Goal: Transaction & Acquisition: Purchase product/service

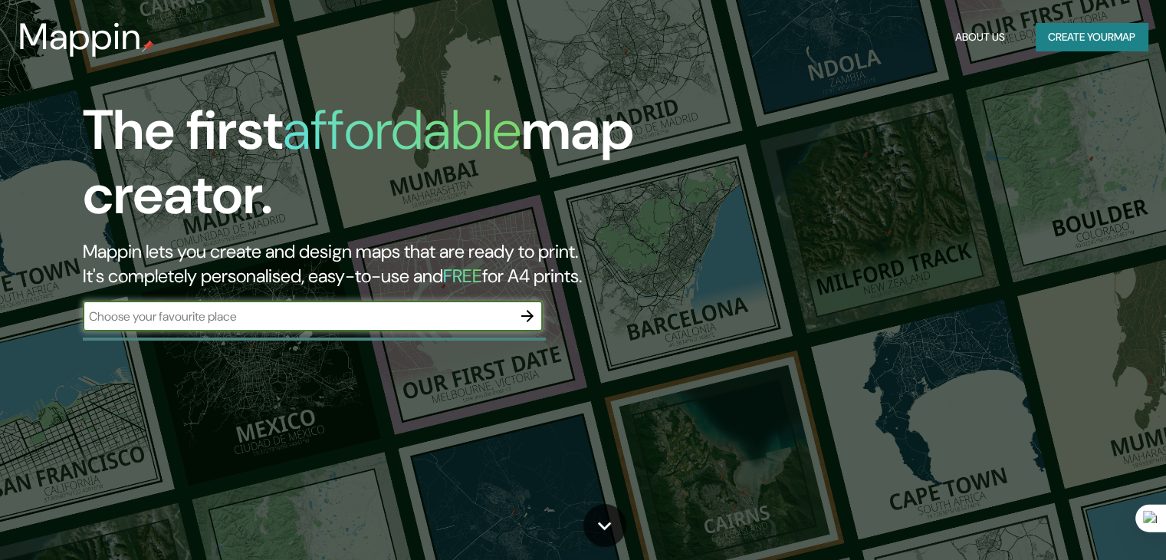
click at [534, 317] on icon "button" at bounding box center [527, 316] width 18 height 18
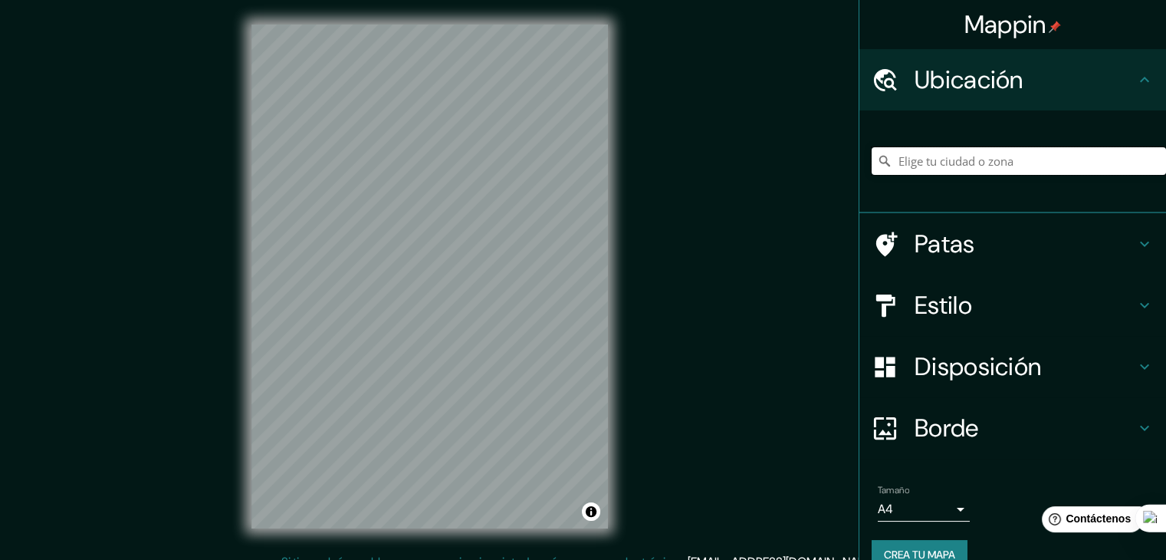
click at [929, 163] on input "Elige tu ciudad o zona" at bounding box center [1019, 161] width 294 height 28
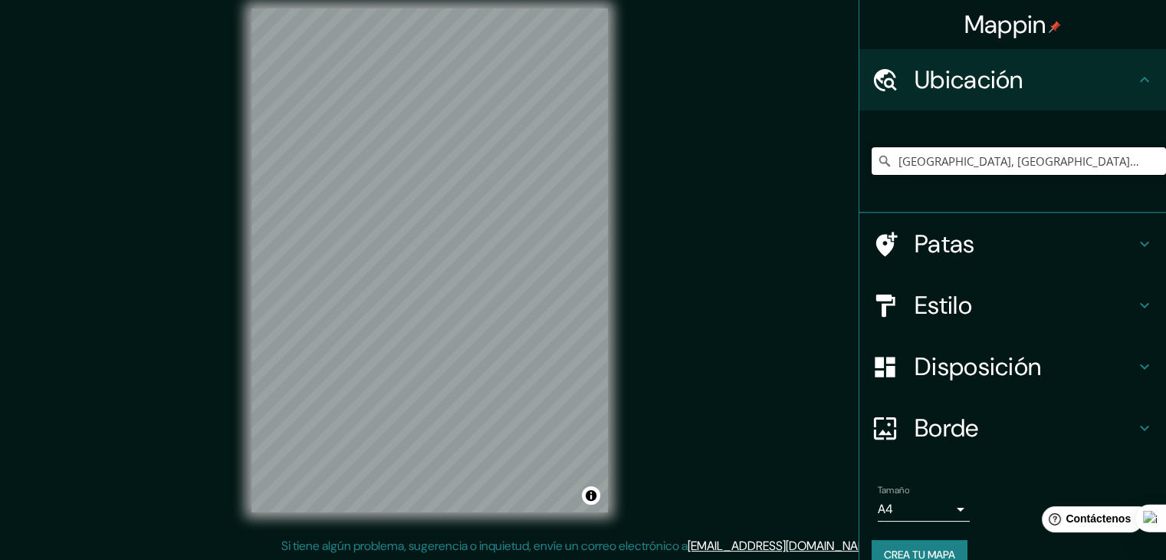
scroll to position [18, 0]
type input "[GEOGRAPHIC_DATA], [GEOGRAPHIC_DATA], [GEOGRAPHIC_DATA]"
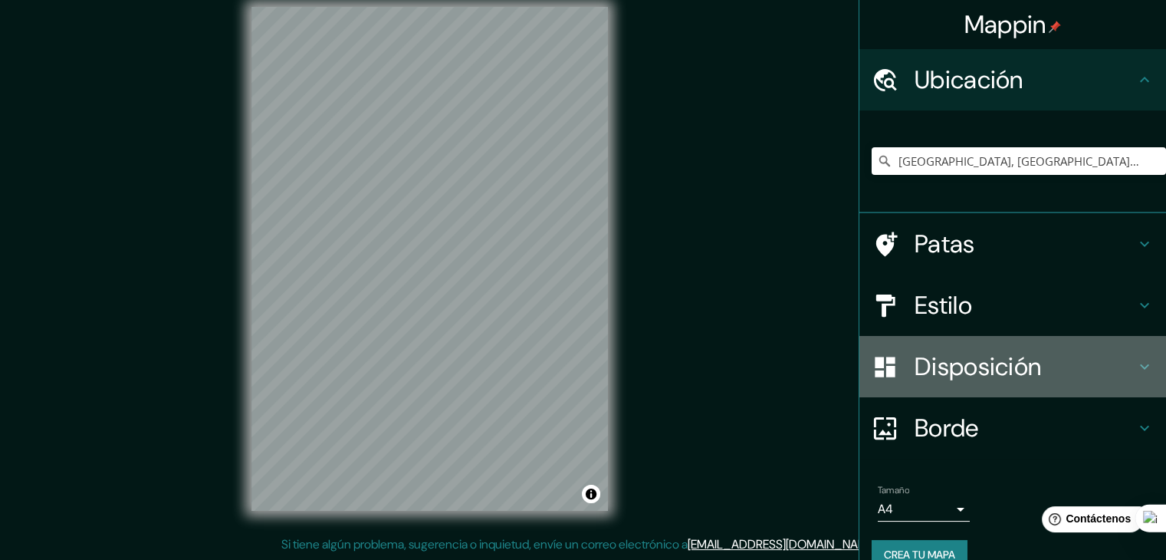
click at [991, 372] on font "Disposición" at bounding box center [978, 366] width 127 height 32
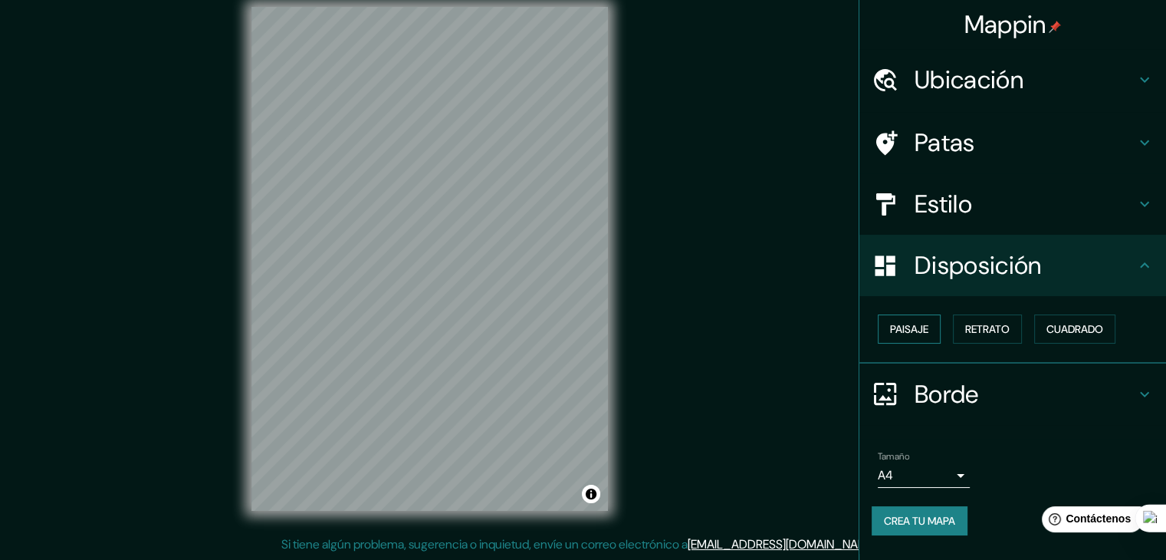
click at [914, 335] on font "Paisaje" at bounding box center [909, 329] width 38 height 20
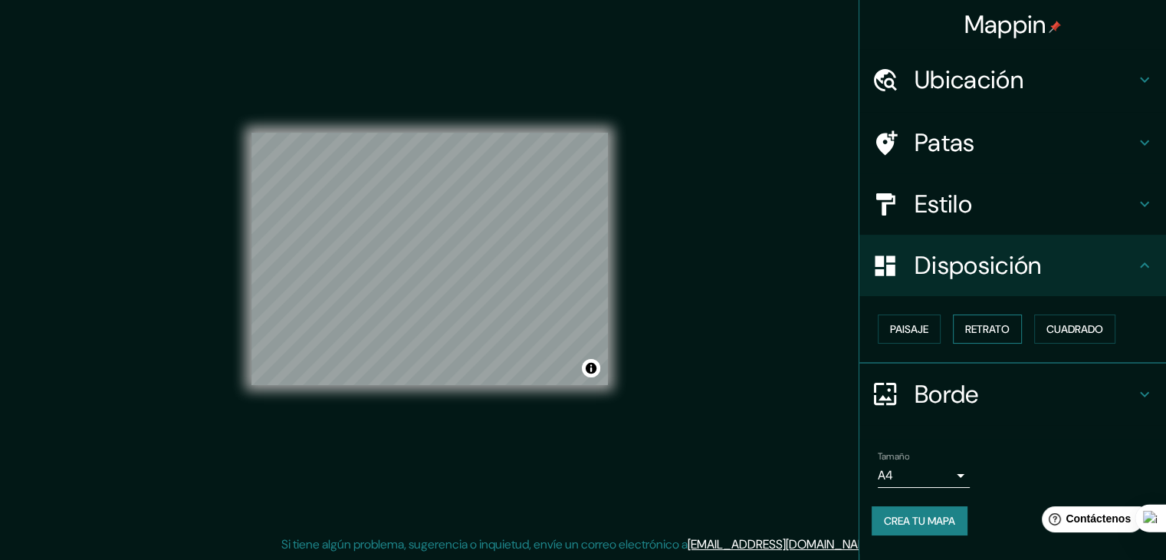
click at [995, 324] on font "Retrato" at bounding box center [987, 329] width 44 height 14
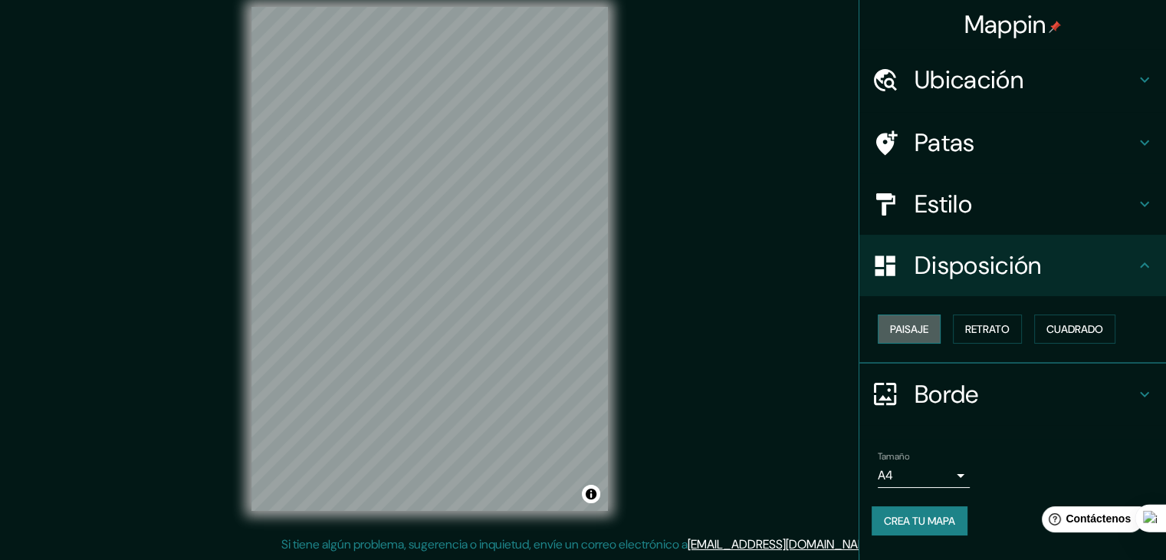
click at [926, 327] on font "Paisaje" at bounding box center [909, 329] width 38 height 14
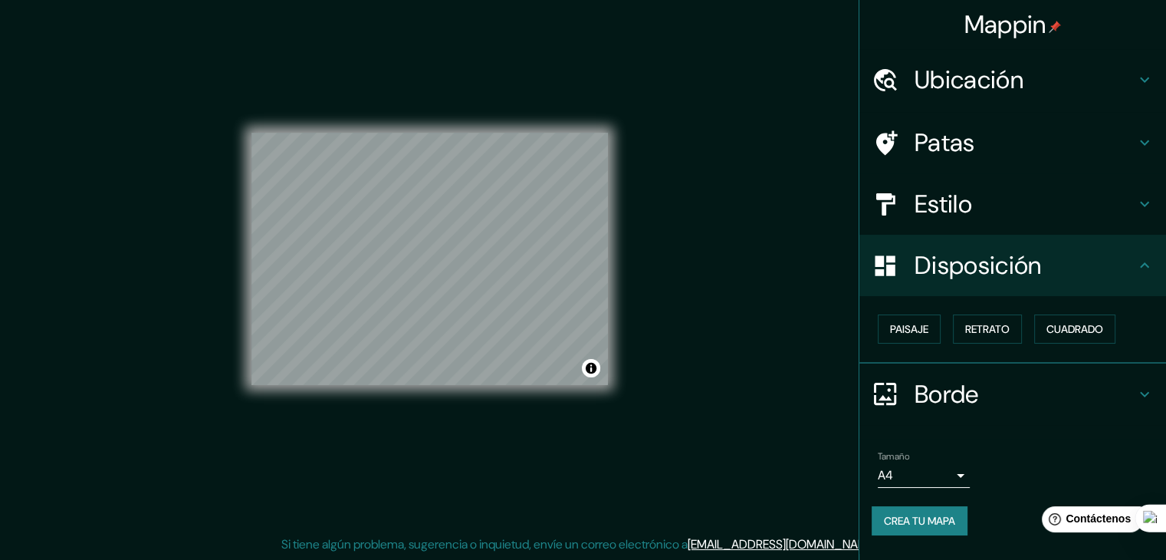
click at [978, 206] on h4 "Estilo" at bounding box center [1025, 204] width 221 height 31
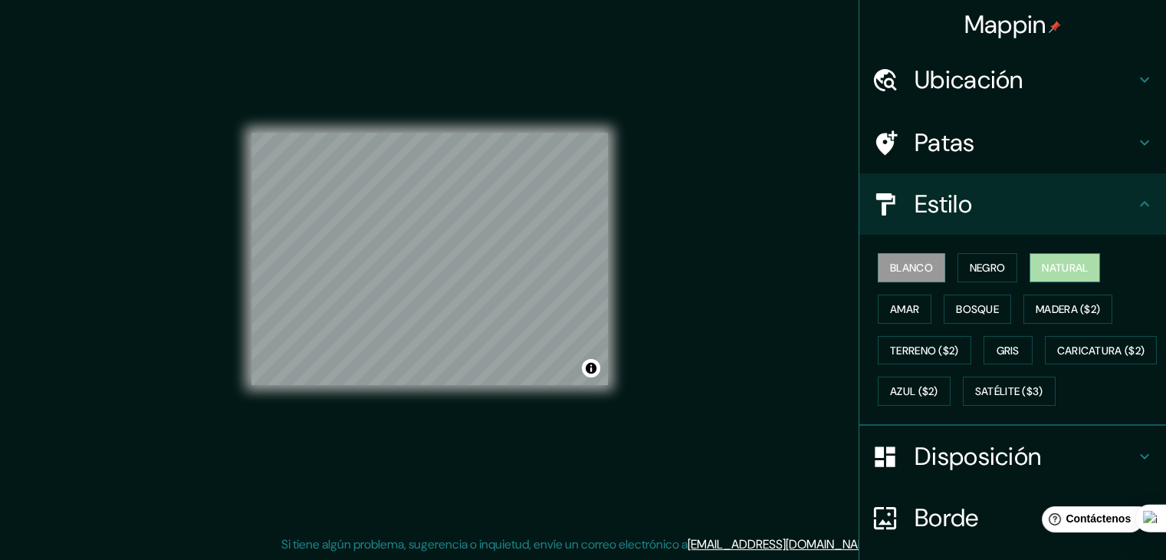
click at [1049, 267] on font "Natural" at bounding box center [1065, 268] width 46 height 14
click at [972, 314] on font "Bosque" at bounding box center [977, 309] width 43 height 14
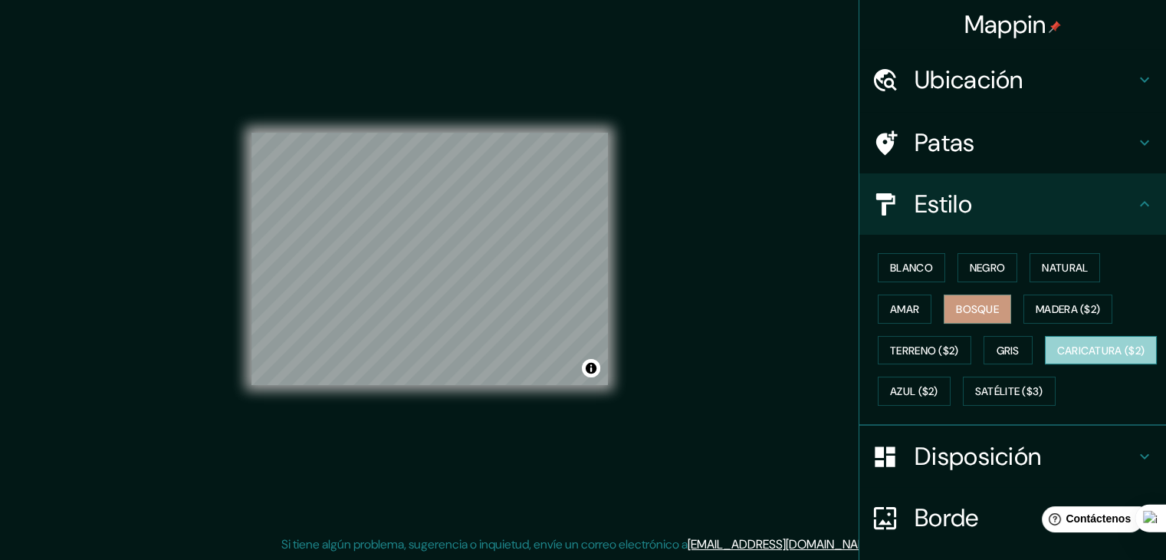
click at [1057, 357] on font "Caricatura ($2)" at bounding box center [1101, 350] width 88 height 14
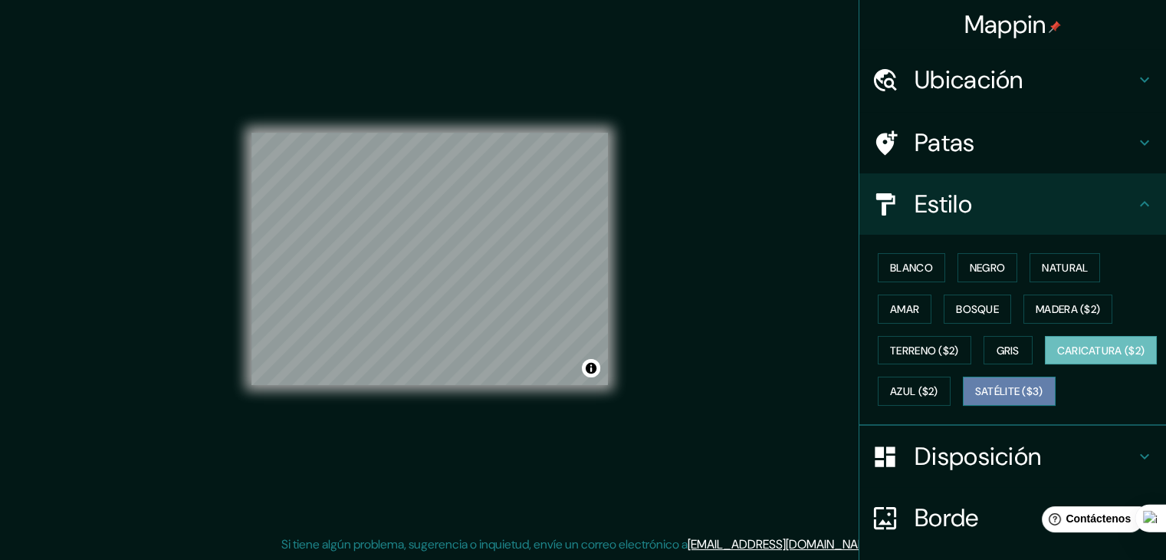
click at [975, 401] on font "Satélite ($3)" at bounding box center [1009, 391] width 68 height 20
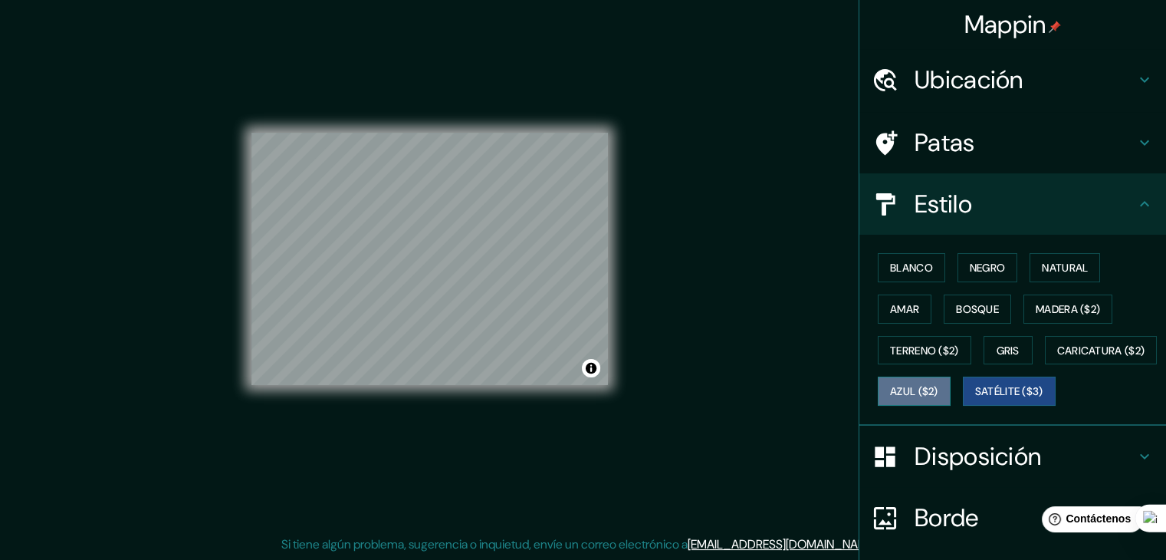
click at [938, 386] on font "Azul ($2)" at bounding box center [914, 392] width 48 height 14
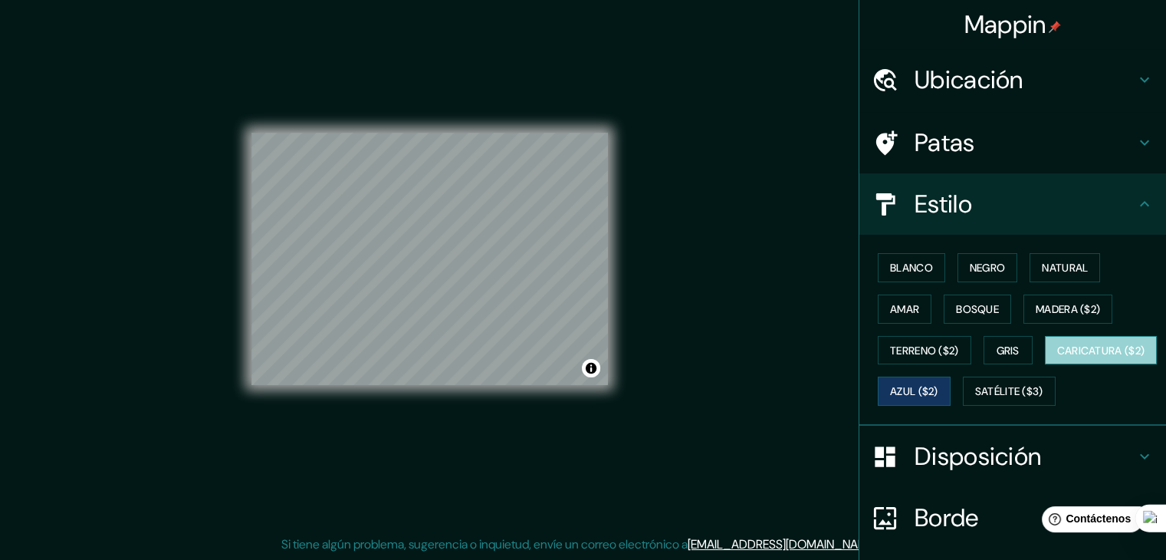
click at [1057, 357] on font "Caricatura ($2)" at bounding box center [1101, 350] width 88 height 14
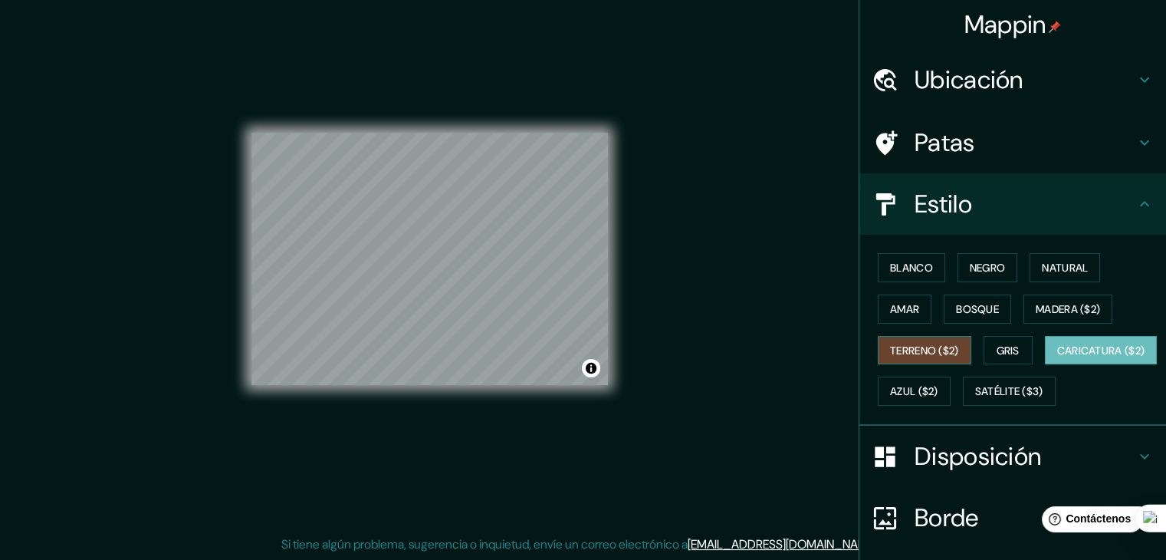
click at [908, 343] on font "Terreno ($2)" at bounding box center [924, 350] width 69 height 14
click at [1003, 355] on font "Gris" at bounding box center [1008, 350] width 23 height 14
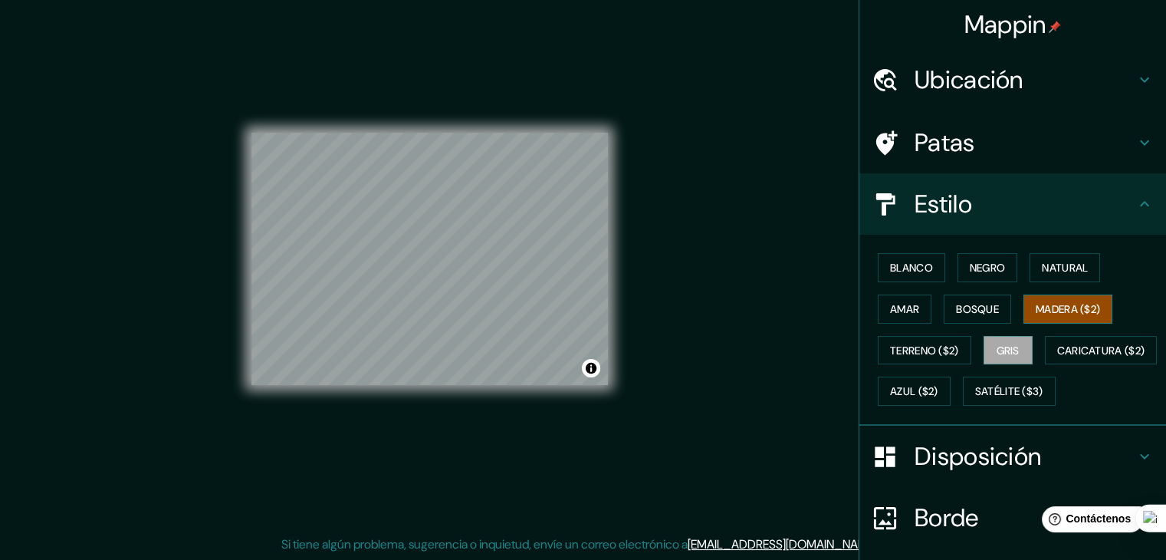
click at [1066, 295] on button "Madera ($2)" at bounding box center [1068, 308] width 89 height 29
